Goal: Task Accomplishment & Management: Manage account settings

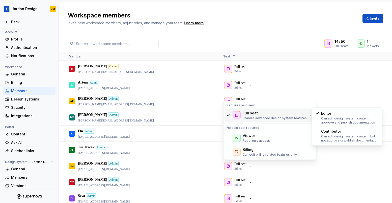
click at [30, 196] on icon "Supernova Logo" at bounding box center [31, 196] width 2 height 2
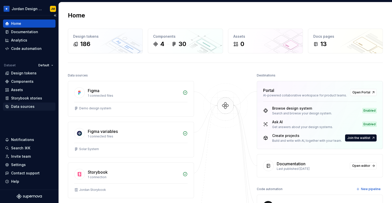
click at [27, 106] on div "Data sources" at bounding box center [22, 106] width 23 height 5
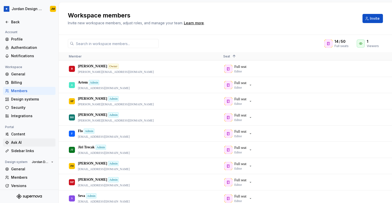
click at [32, 142] on div "Ask AI" at bounding box center [32, 142] width 42 height 5
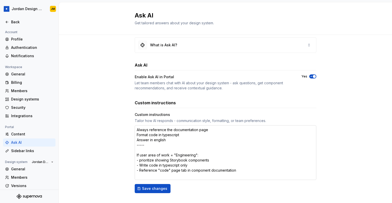
scroll to position [8, 0]
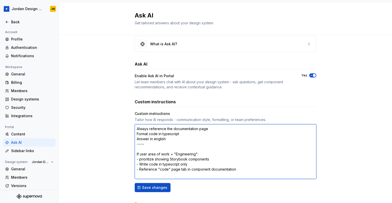
drag, startPoint x: 167, startPoint y: 139, endPoint x: 156, endPoint y: 139, distance: 11.1
click at [156, 139] on textarea "Always reference the documentation page Format code in typescript Answer in eng…" at bounding box center [226, 151] width 182 height 55
click at [160, 140] on textarea "Always reference the documentation page Format code in typescript Answer in eng…" at bounding box center [226, 151] width 182 height 55
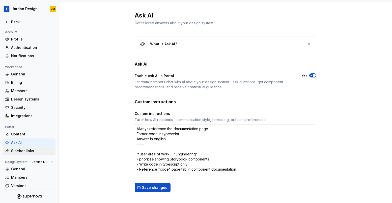
type textarea "*"
click at [31, 149] on div "Sidebar links" at bounding box center [32, 150] width 42 height 5
